Goal: Transaction & Acquisition: Purchase product/service

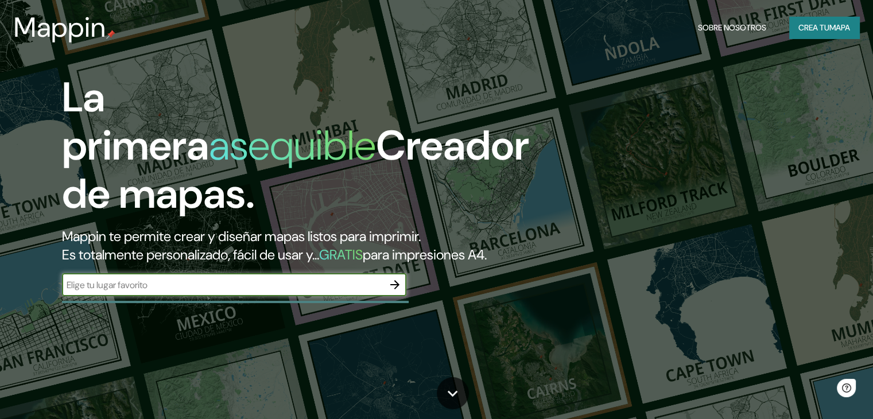
click at [172, 292] on input "text" at bounding box center [223, 284] width 322 height 13
type input "la plata [GEOGRAPHIC_DATA]"
click at [395, 289] on icon "button" at bounding box center [394, 284] width 9 height 9
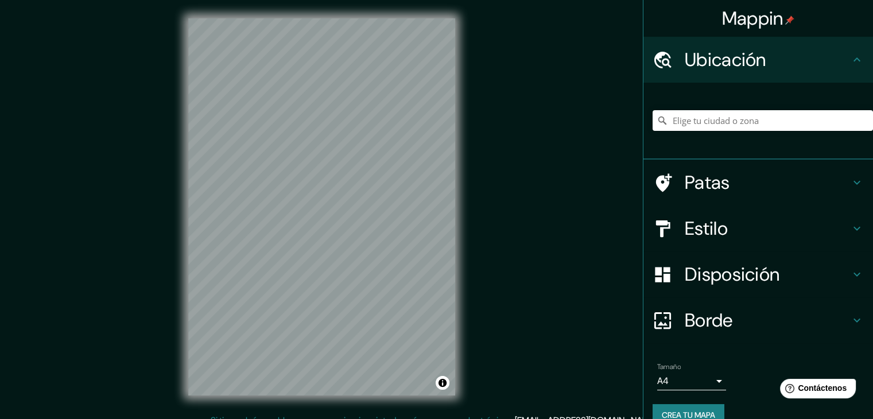
click at [489, 320] on div "Mappin Ubicación Patas Estilo Disposición Borde Elige un borde. Consejo : puede…" at bounding box center [436, 216] width 873 height 432
click at [674, 117] on input "Elige tu ciudad o zona" at bounding box center [763, 120] width 220 height 21
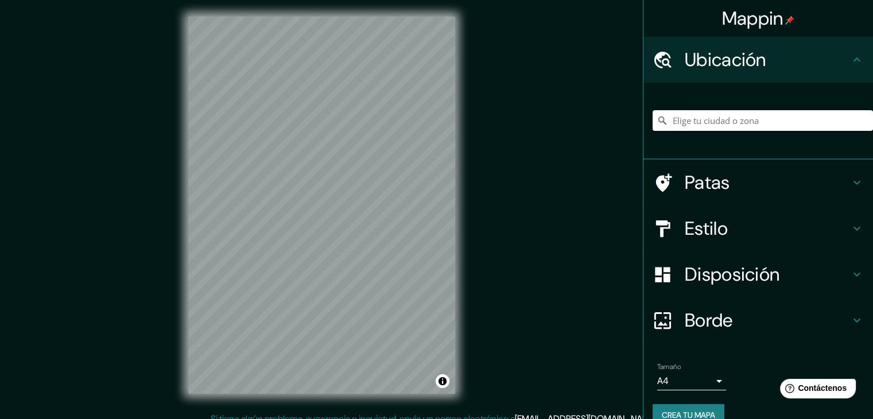
scroll to position [13, 0]
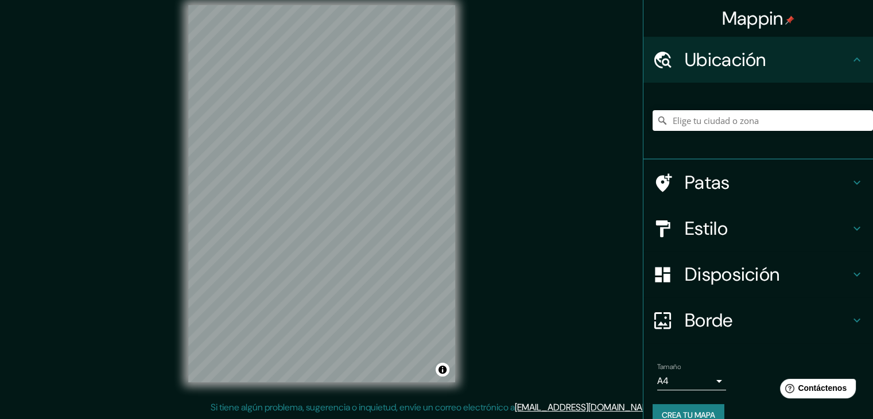
click at [158, 309] on div "Mappin Ubicación Patas Estilo Disposición Borde Elige un borde. Consejo : puede…" at bounding box center [436, 203] width 873 height 432
click at [680, 125] on input "Elige tu ciudad o zona" at bounding box center [763, 120] width 220 height 21
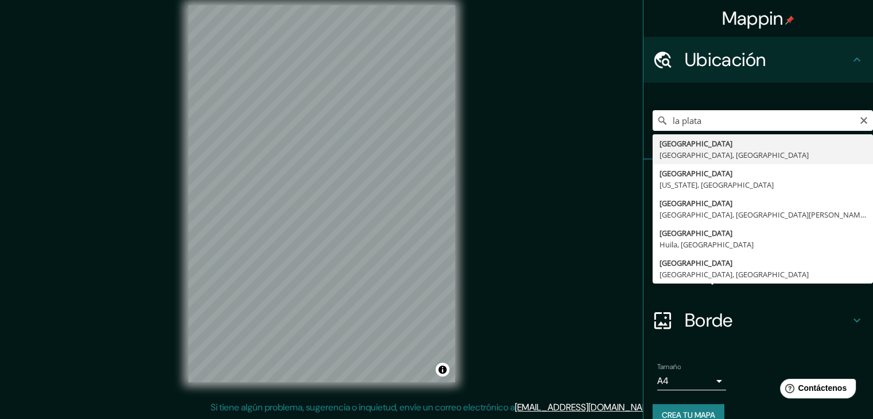
type input "[GEOGRAPHIC_DATA], [GEOGRAPHIC_DATA], [GEOGRAPHIC_DATA]"
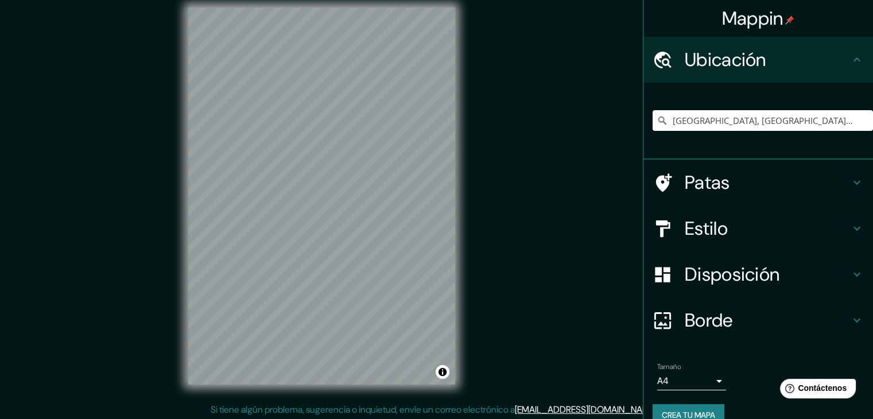
scroll to position [7, 0]
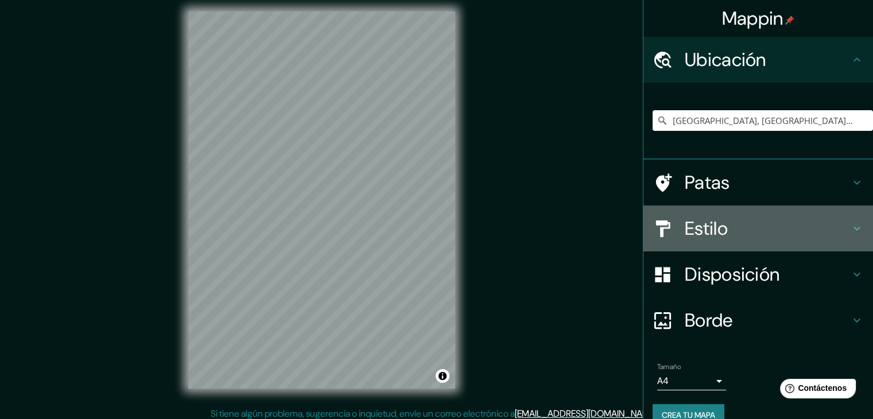
click at [795, 220] on h4 "Estilo" at bounding box center [767, 228] width 165 height 23
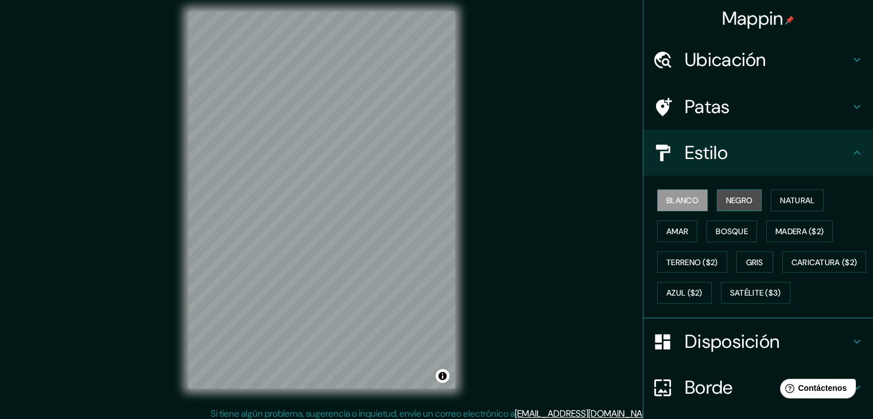
click at [726, 196] on font "Negro" at bounding box center [739, 200] width 27 height 10
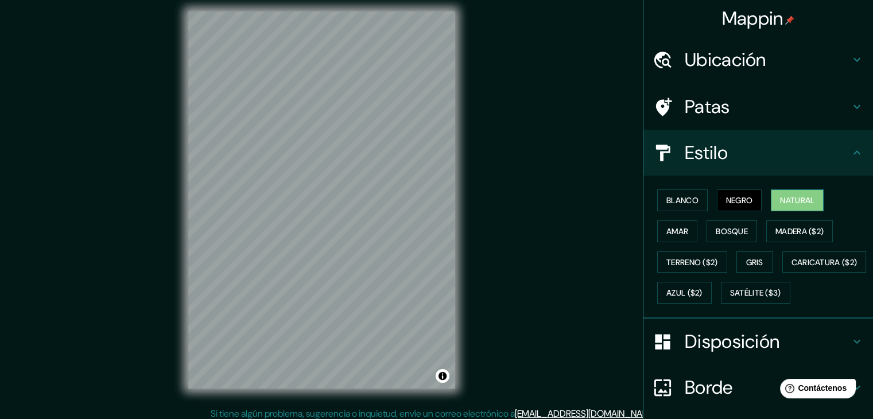
click at [780, 200] on font "Natural" at bounding box center [797, 200] width 34 height 10
click at [691, 229] on div "Blanco Negro Natural [PERSON_NAME] ($2) Terreno ($2) Gris Caricatura ($2) Azul …" at bounding box center [763, 246] width 220 height 123
click at [671, 230] on font "Amar" at bounding box center [678, 231] width 22 height 10
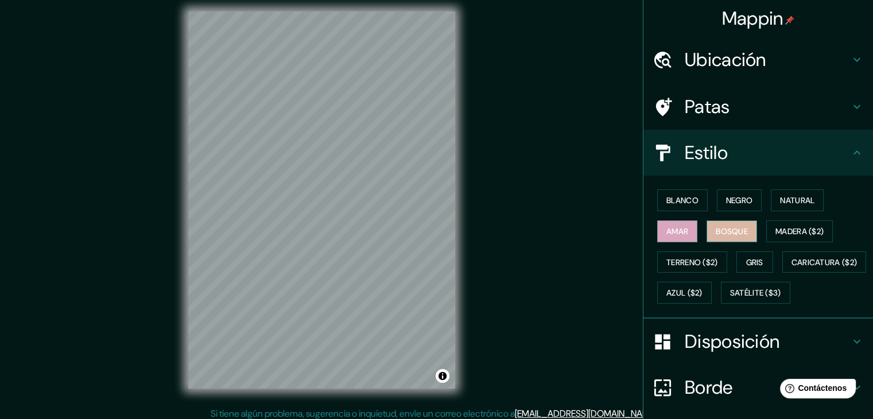
click at [716, 231] on font "Bosque" at bounding box center [732, 231] width 32 height 10
click at [777, 231] on font "Madera ($2)" at bounding box center [800, 231] width 48 height 10
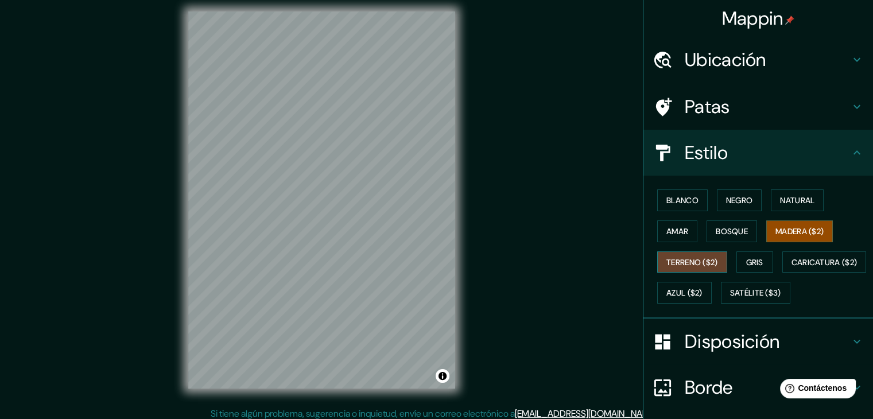
click at [676, 257] on font "Terreno ($2)" at bounding box center [693, 262] width 52 height 10
click at [746, 265] on font "Gris" at bounding box center [754, 262] width 17 height 10
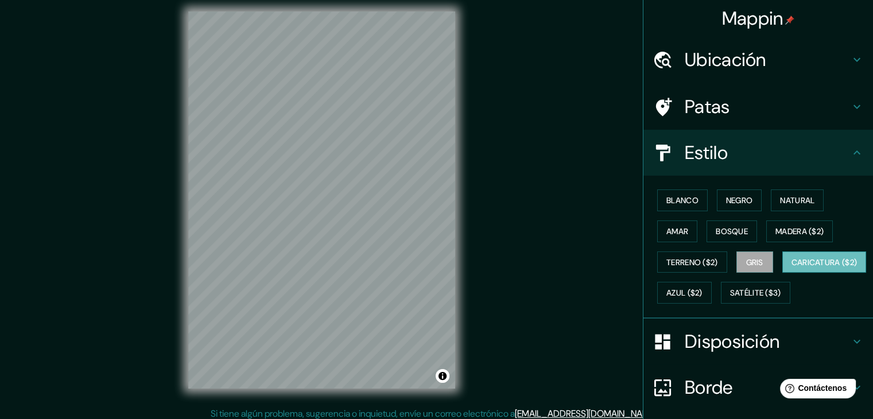
click at [792, 268] on font "Caricatura ($2)" at bounding box center [825, 262] width 66 height 10
click at [703, 296] on font "Azul ($2)" at bounding box center [685, 293] width 36 height 10
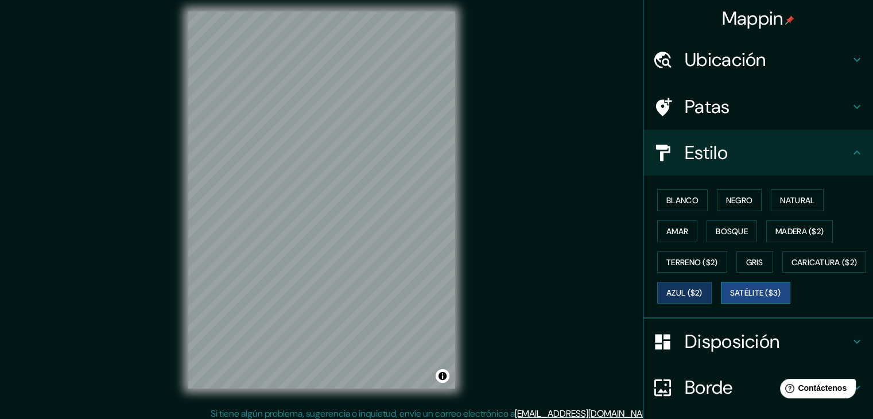
click at [730, 299] on font "Satélite ($3)" at bounding box center [755, 293] width 51 height 10
click at [678, 196] on font "Blanco" at bounding box center [683, 200] width 32 height 10
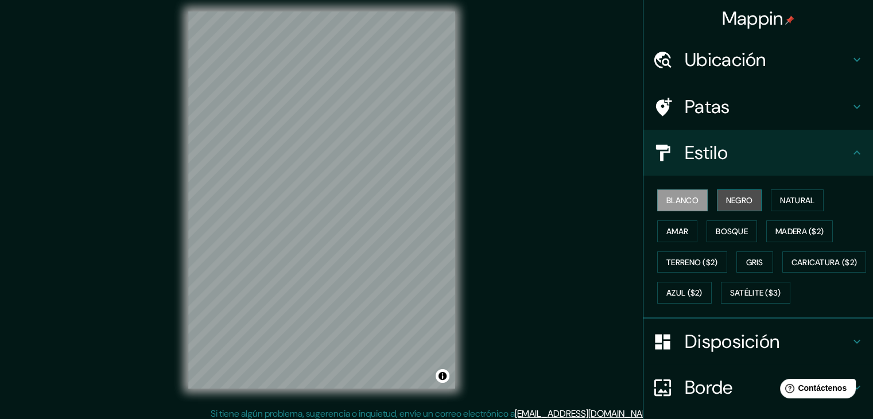
click at [717, 205] on button "Negro" at bounding box center [739, 200] width 45 height 22
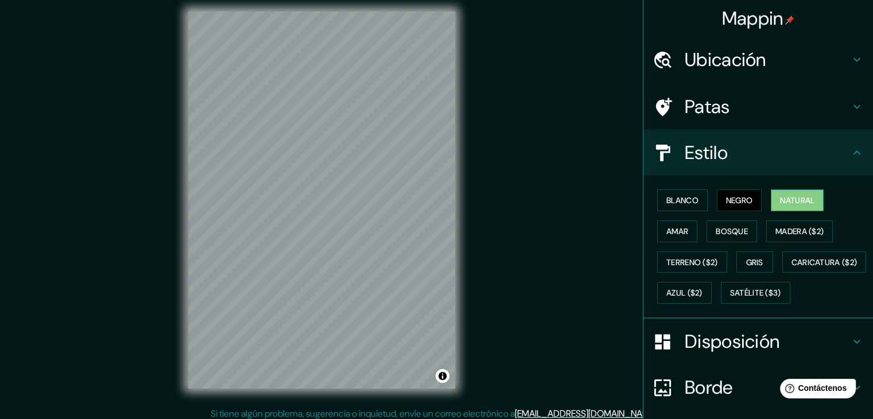
click at [772, 200] on button "Natural" at bounding box center [797, 200] width 53 height 22
click at [676, 201] on font "Blanco" at bounding box center [683, 200] width 32 height 10
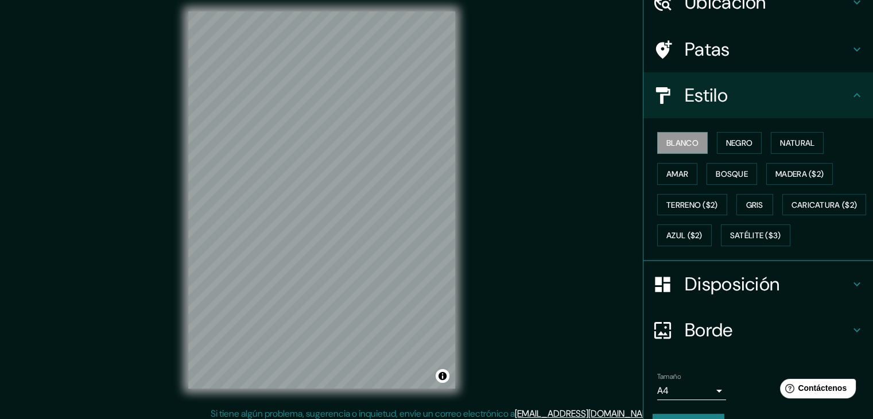
click at [698, 296] on font "Disposición" at bounding box center [732, 284] width 95 height 24
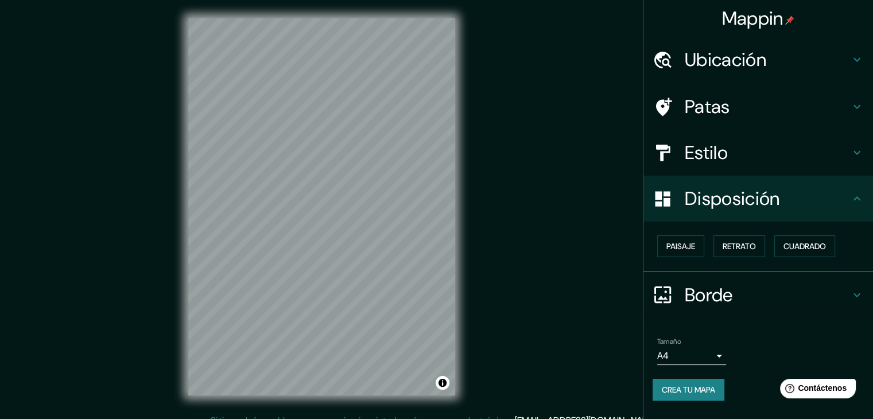
scroll to position [13, 0]
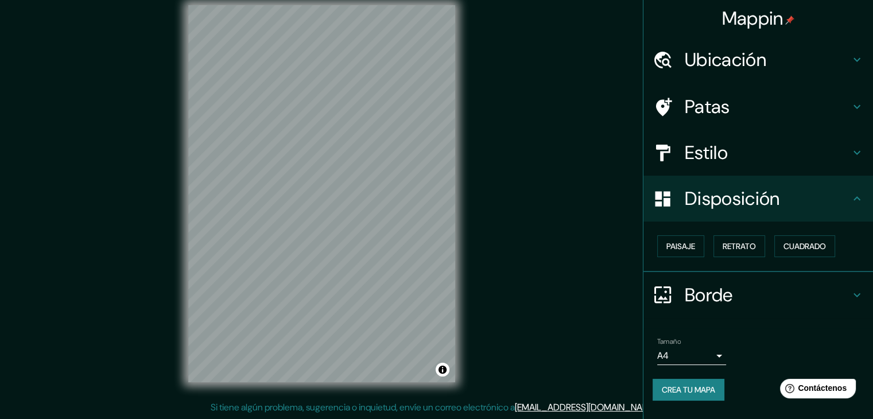
click at [610, 244] on div "Mappin Ubicación [GEOGRAPHIC_DATA], [GEOGRAPHIC_DATA], [GEOGRAPHIC_DATA] Patas …" at bounding box center [436, 203] width 873 height 432
